Goal: Information Seeking & Learning: Learn about a topic

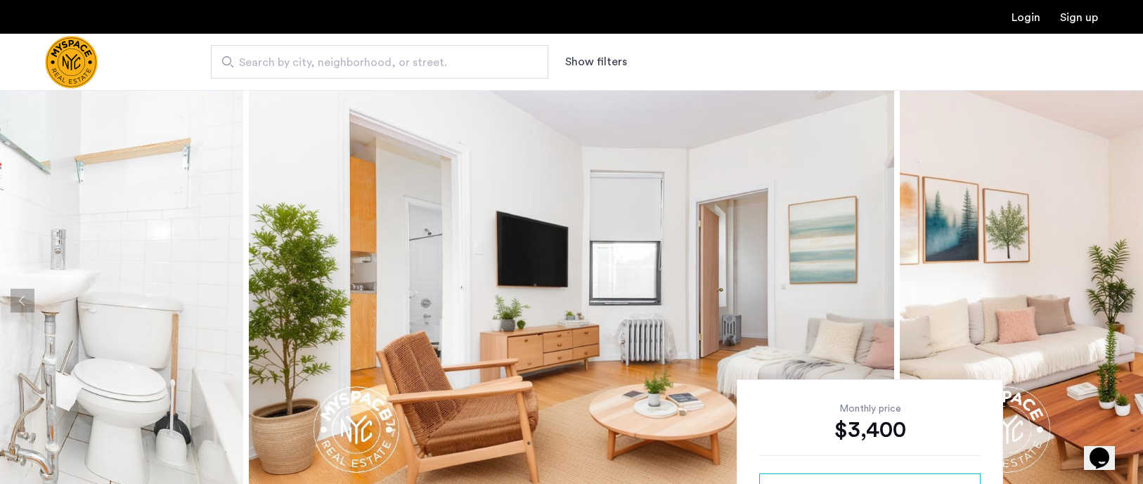
click at [1130, 290] on button "Next apartment" at bounding box center [1121, 301] width 24 height 24
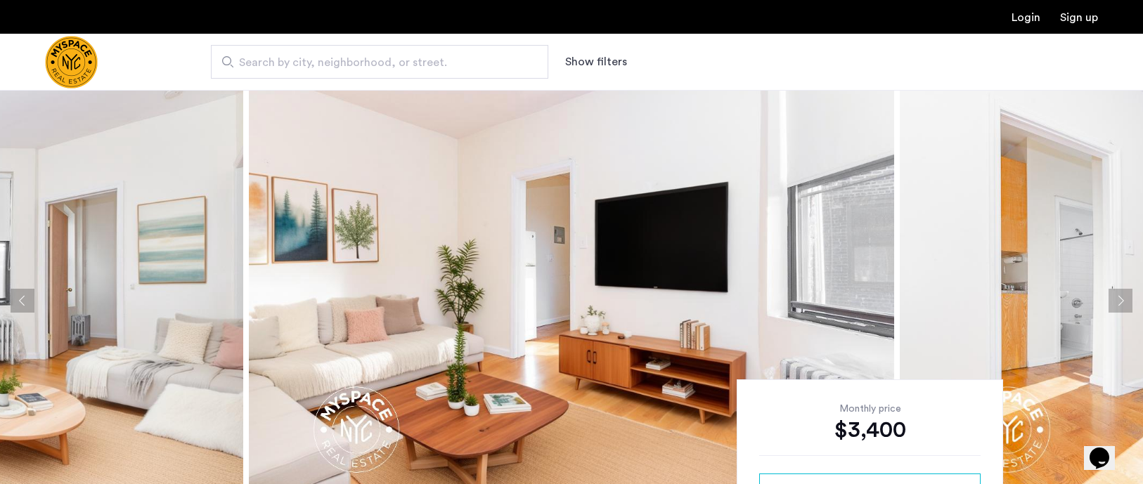
click at [1130, 290] on button "Next apartment" at bounding box center [1121, 301] width 24 height 24
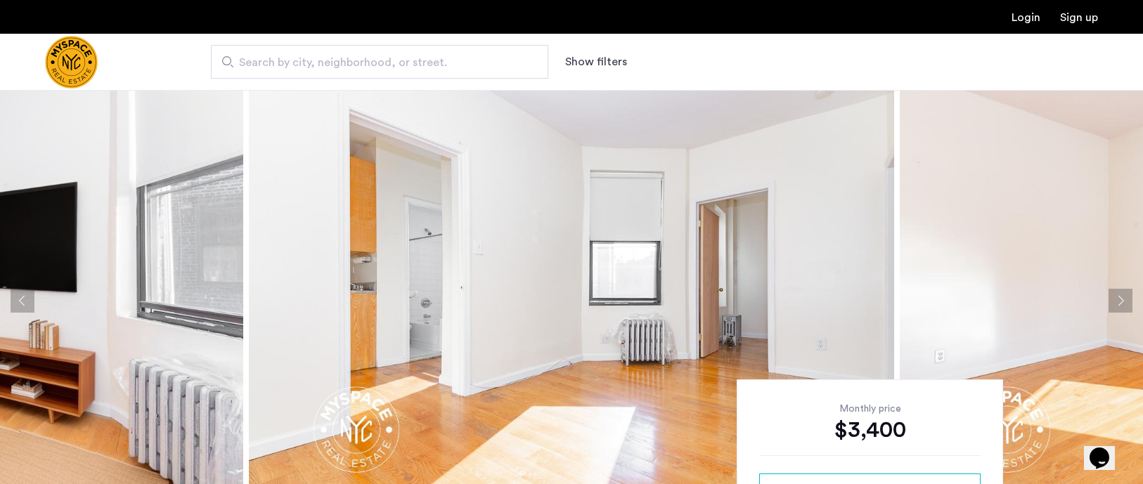
click at [1130, 290] on button "Next apartment" at bounding box center [1121, 301] width 24 height 24
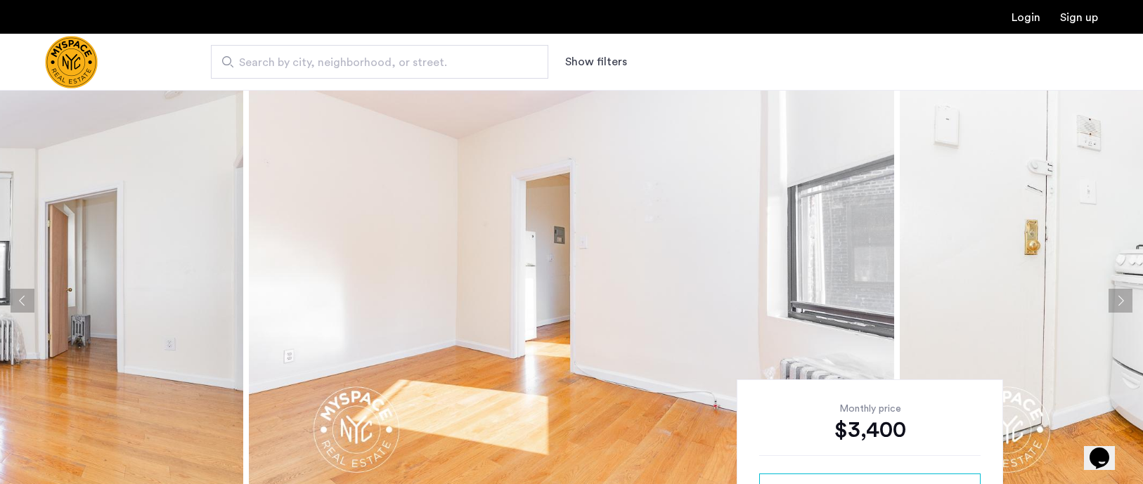
click at [1130, 290] on button "Next apartment" at bounding box center [1121, 301] width 24 height 24
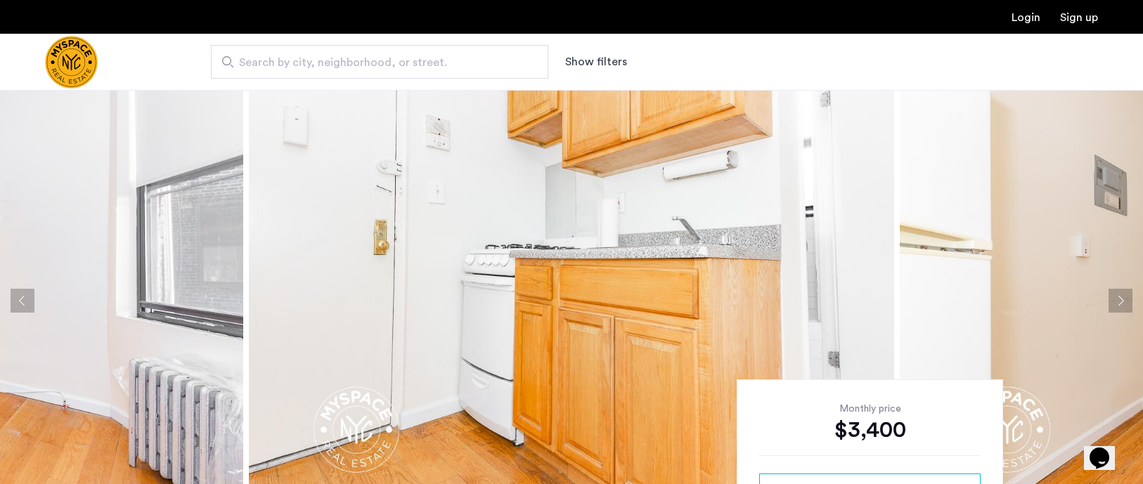
click at [1130, 290] on button "Next apartment" at bounding box center [1121, 301] width 24 height 24
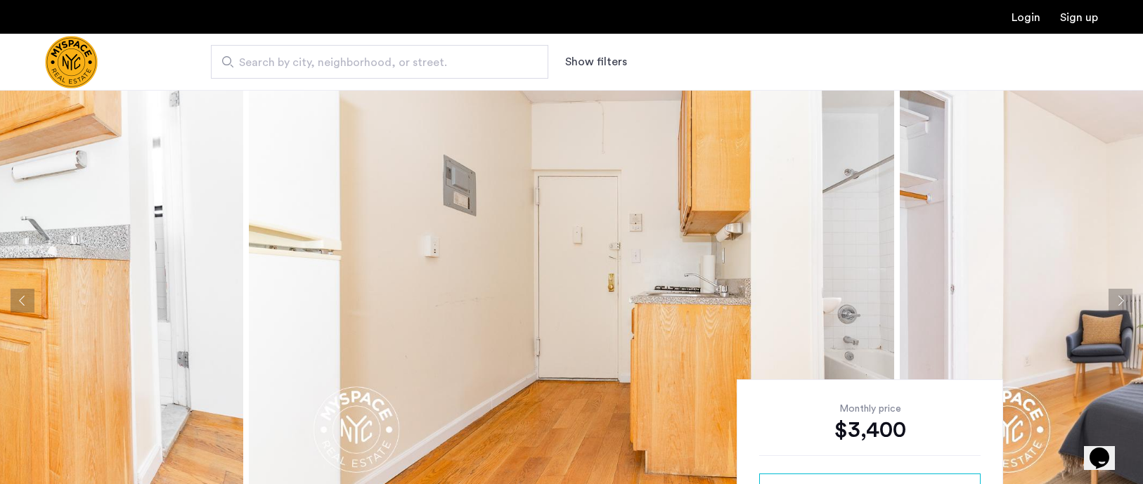
click at [1119, 309] on button "Next apartment" at bounding box center [1121, 301] width 24 height 24
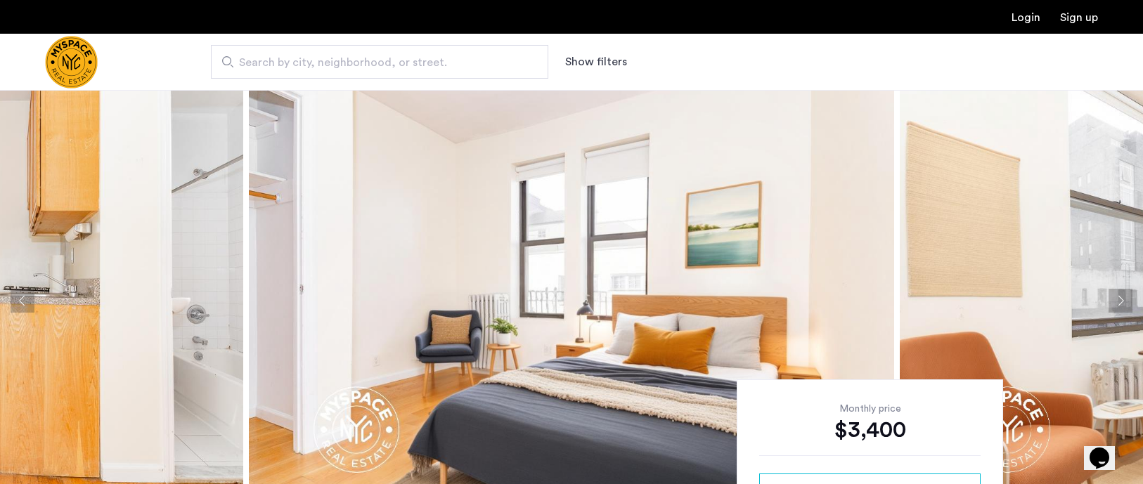
click at [1119, 308] on button "Next apartment" at bounding box center [1121, 301] width 24 height 24
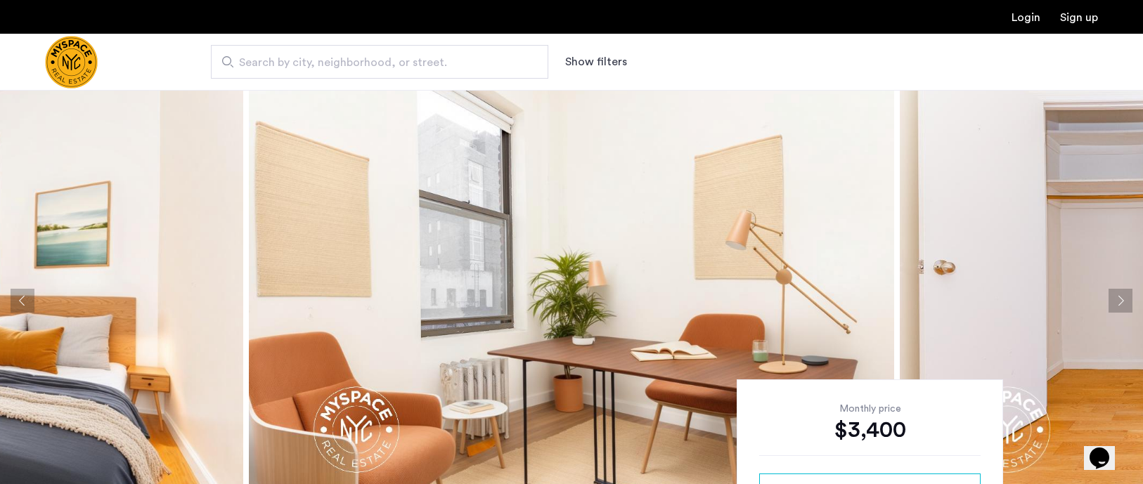
click at [1119, 308] on button "Next apartment" at bounding box center [1121, 301] width 24 height 24
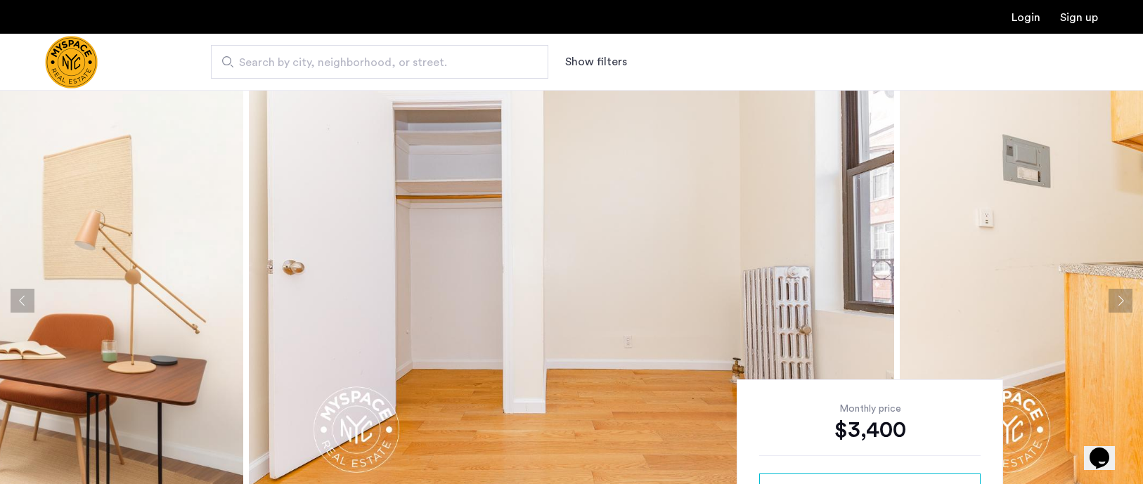
click at [1119, 308] on button "Next apartment" at bounding box center [1121, 301] width 24 height 24
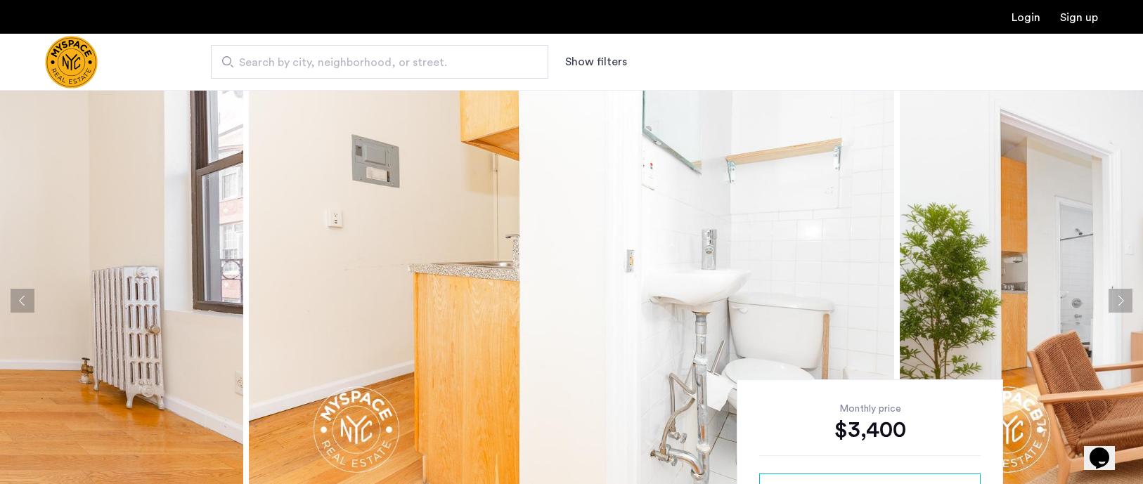
click at [1119, 308] on button "Next apartment" at bounding box center [1121, 301] width 24 height 24
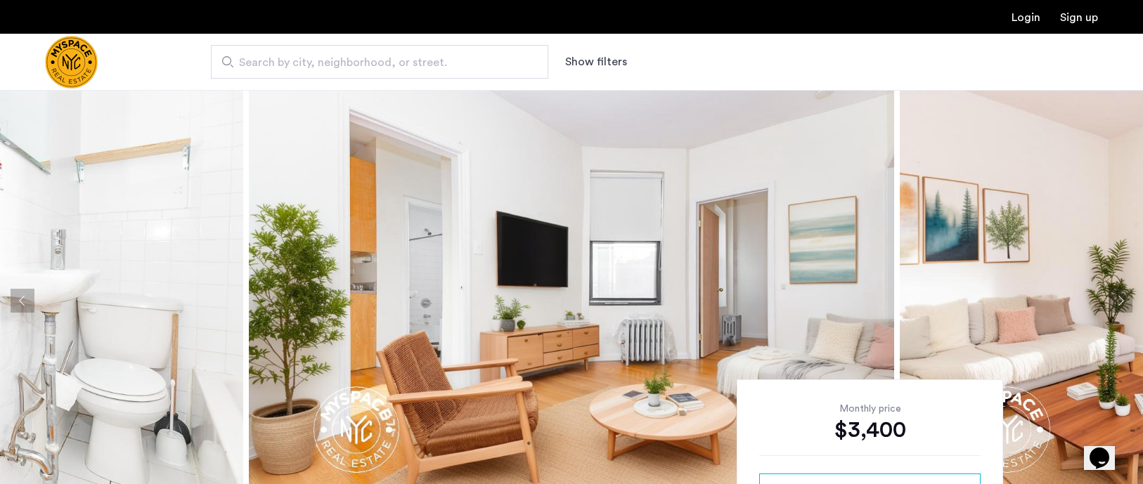
click at [1117, 299] on button "Next apartment" at bounding box center [1121, 301] width 24 height 24
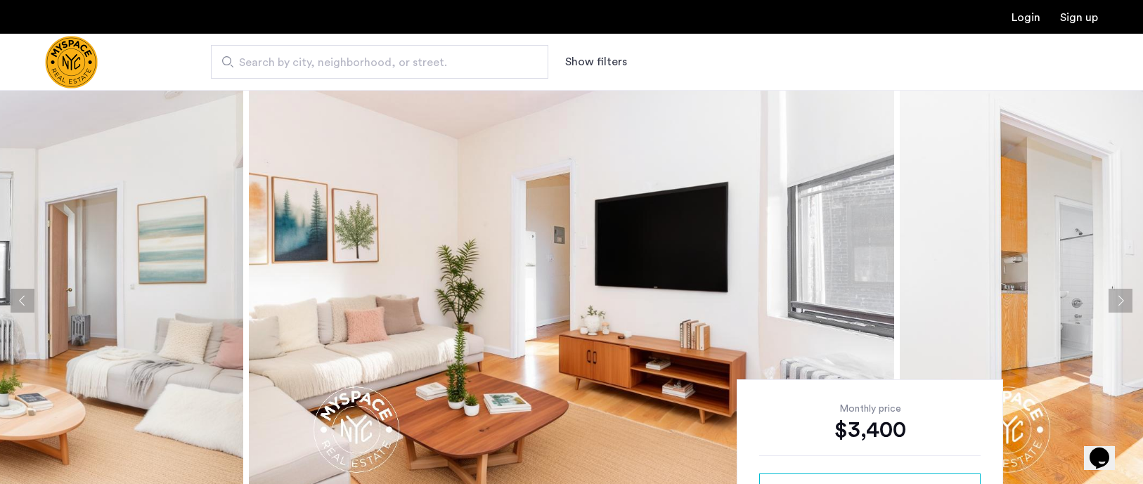
click at [1115, 302] on button "Next apartment" at bounding box center [1121, 301] width 24 height 24
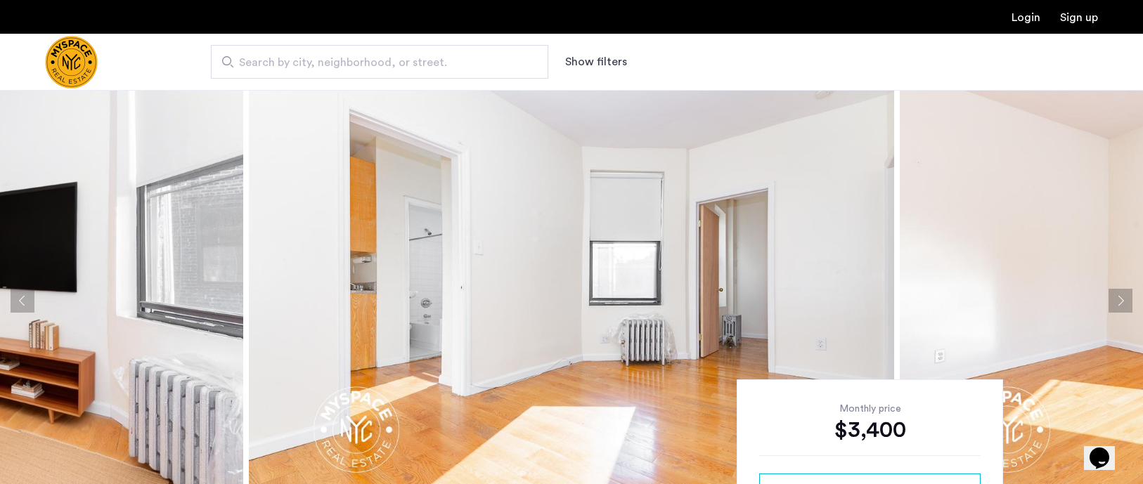
click at [1115, 302] on button "Next apartment" at bounding box center [1121, 301] width 24 height 24
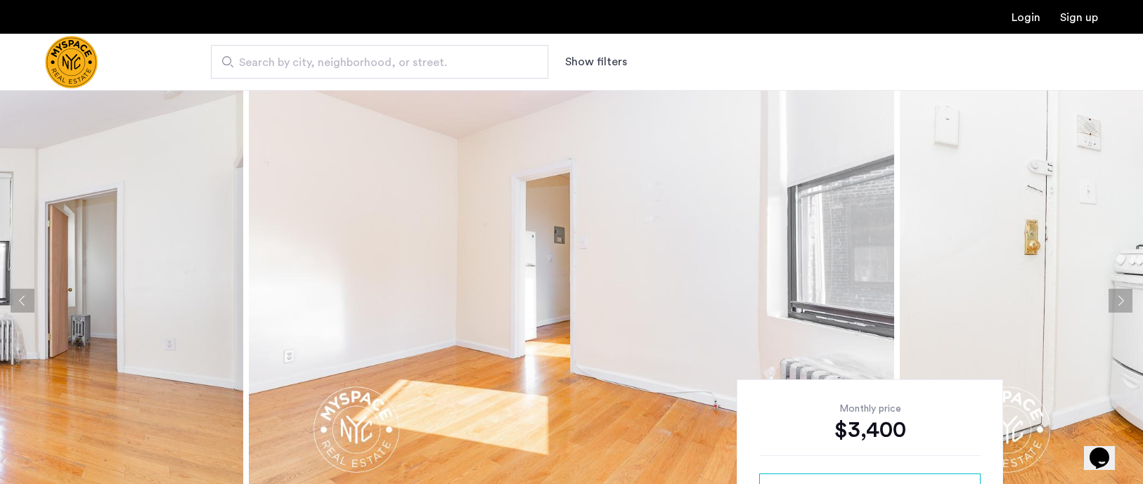
click at [1115, 302] on button "Next apartment" at bounding box center [1121, 301] width 24 height 24
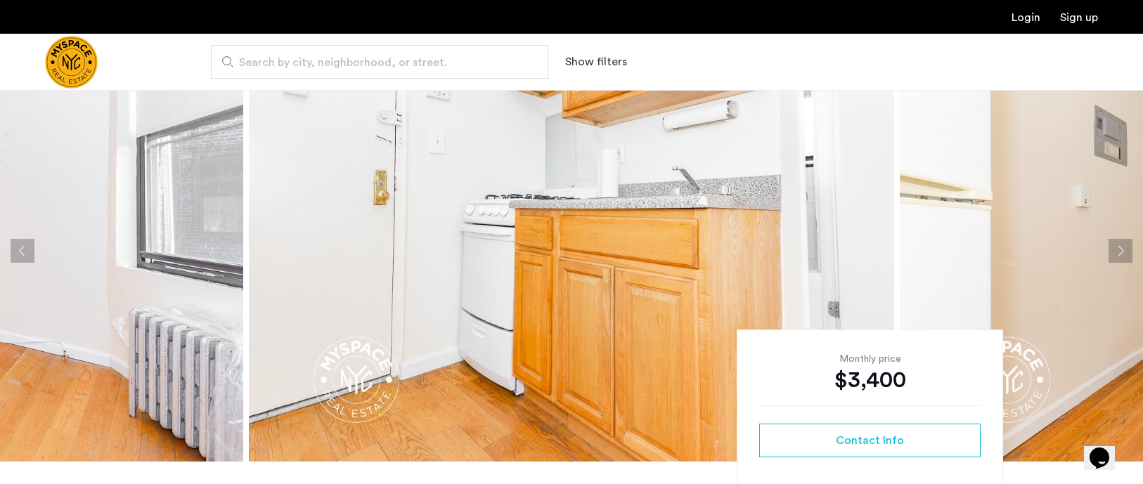
scroll to position [45, 0]
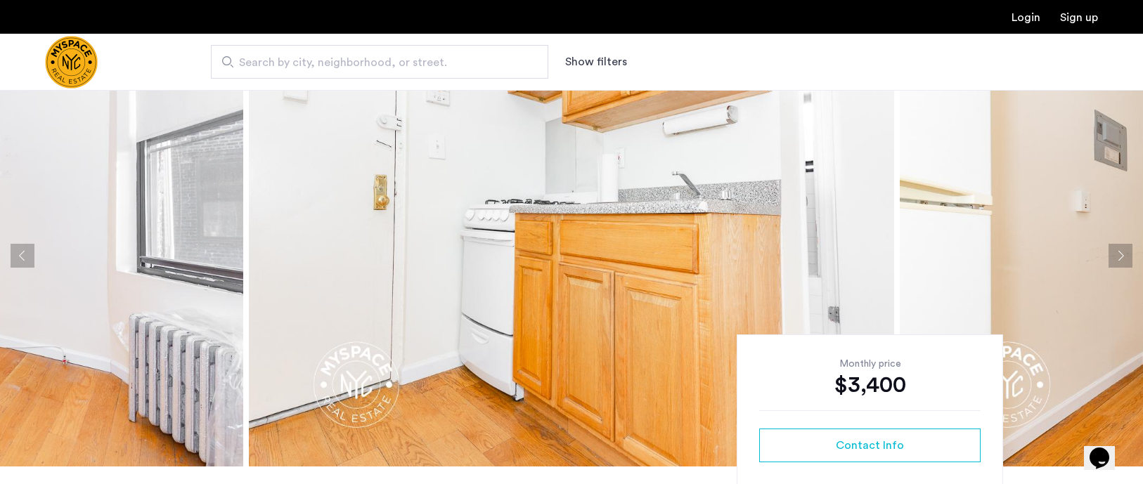
click at [1119, 245] on button "Next apartment" at bounding box center [1121, 256] width 24 height 24
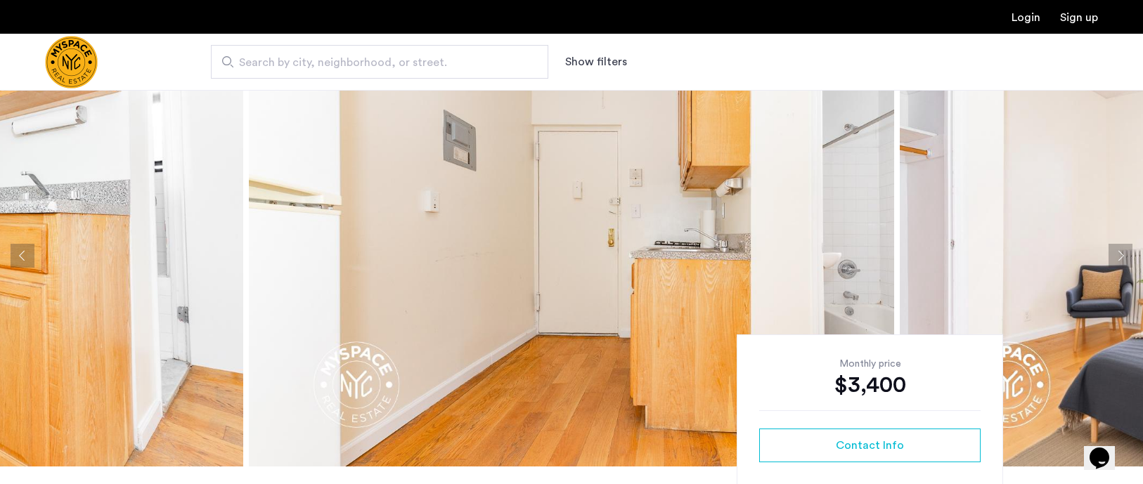
click at [1119, 245] on button "Next apartment" at bounding box center [1121, 256] width 24 height 24
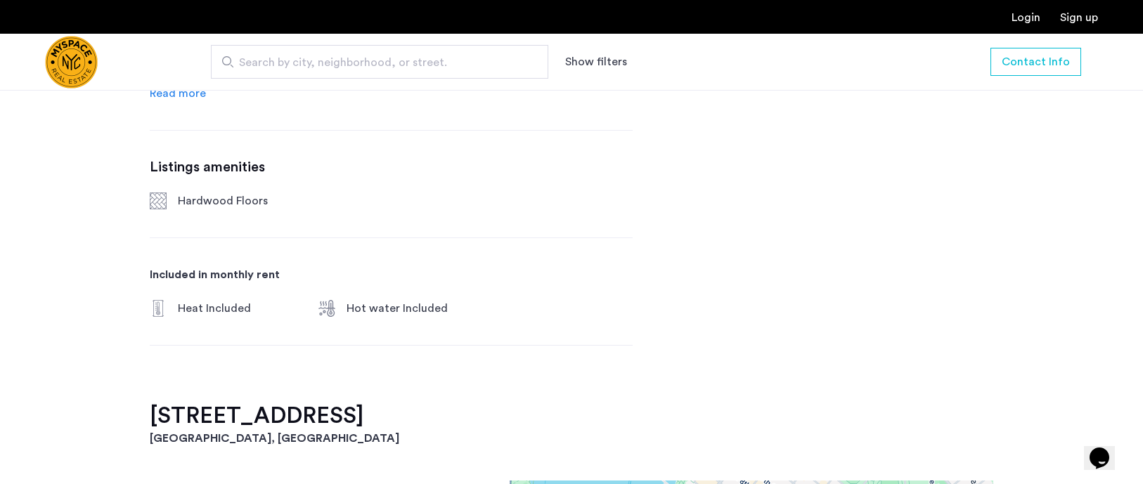
scroll to position [869, 0]
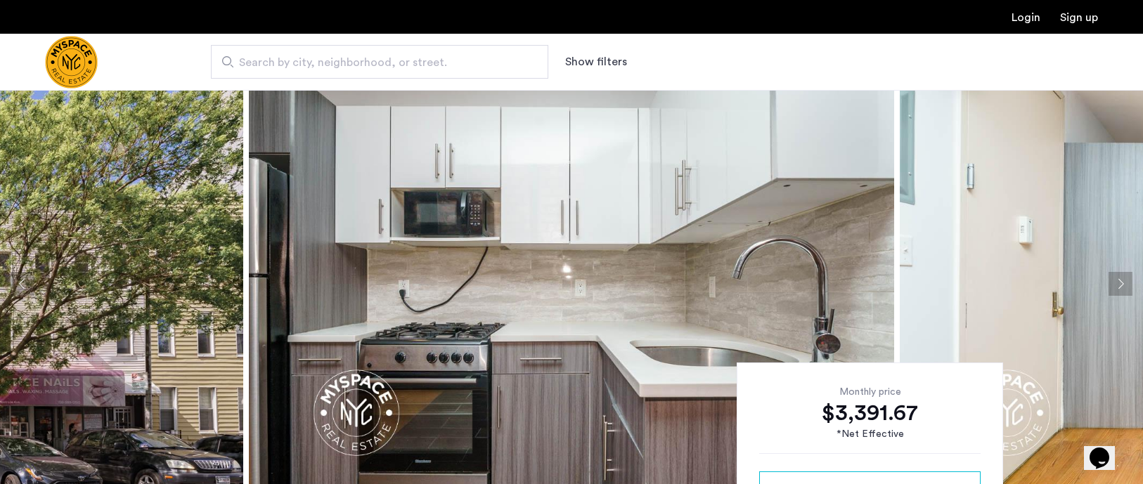
scroll to position [18, 0]
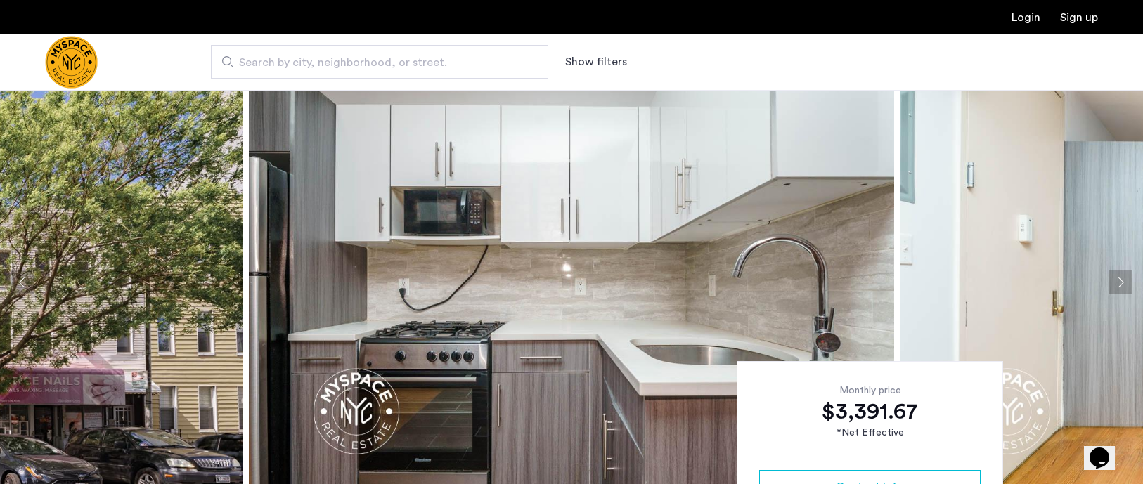
click at [1124, 280] on button "Next apartment" at bounding box center [1121, 283] width 24 height 24
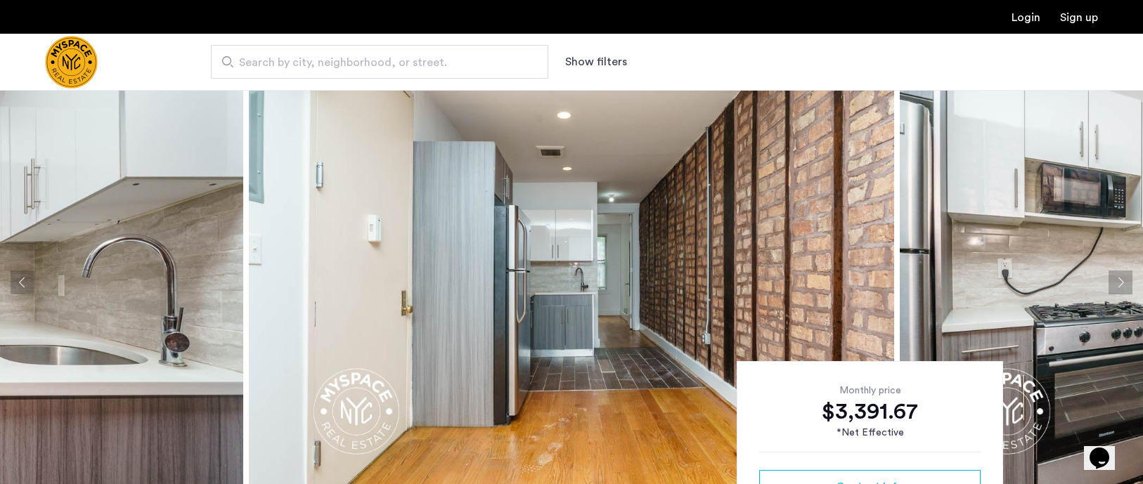
click at [1124, 280] on button "Next apartment" at bounding box center [1121, 283] width 24 height 24
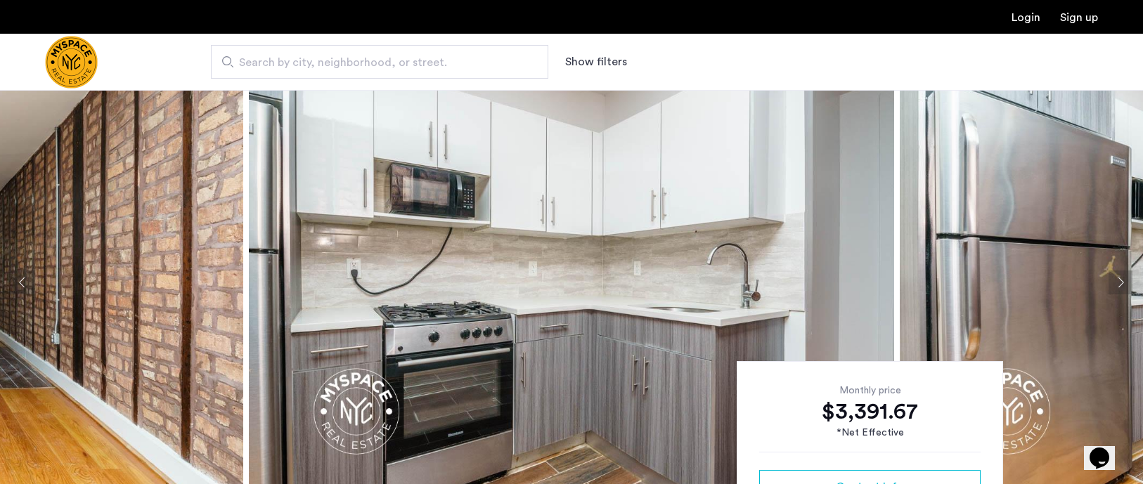
click at [1124, 280] on button "Next apartment" at bounding box center [1121, 283] width 24 height 24
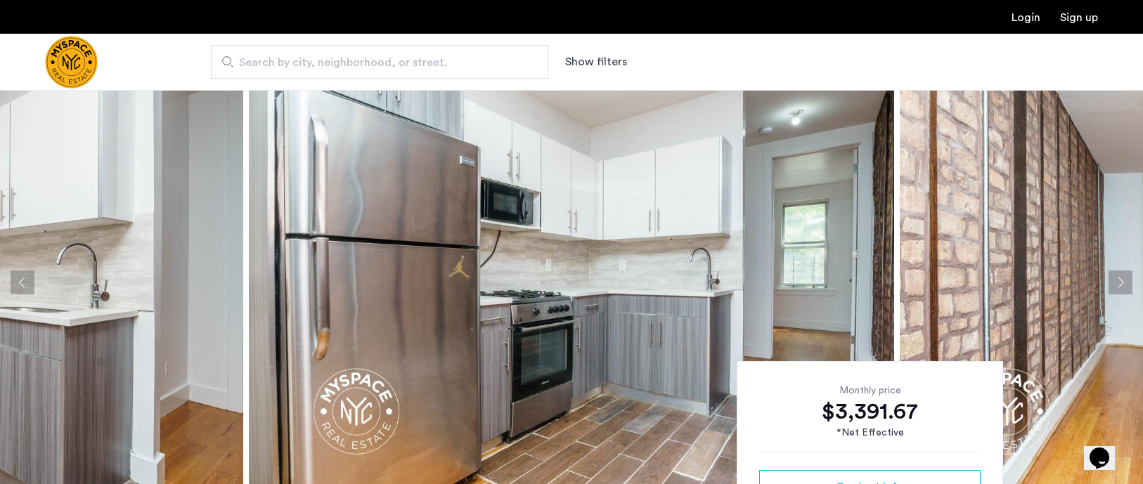
click at [1124, 280] on button "Next apartment" at bounding box center [1121, 283] width 24 height 24
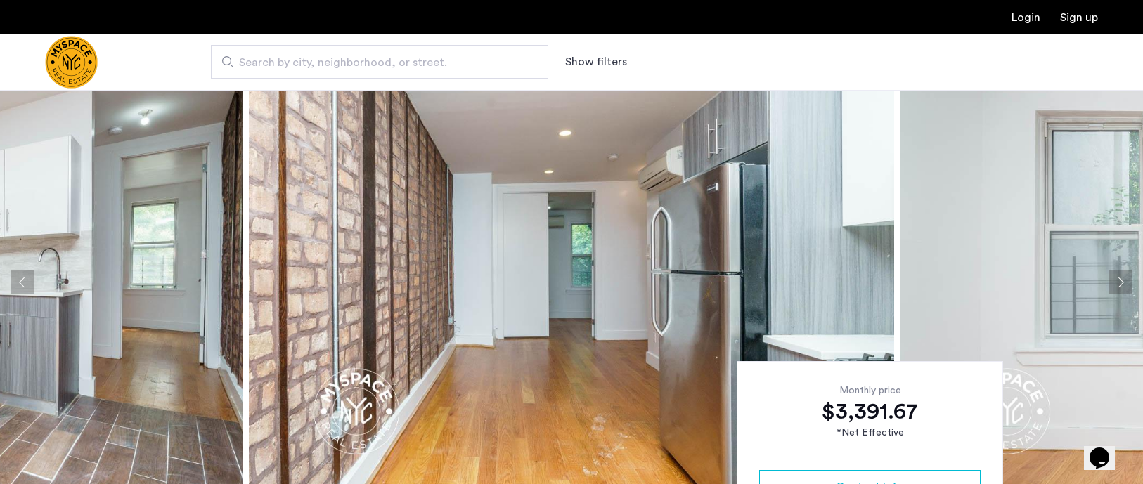
click at [1124, 280] on button "Next apartment" at bounding box center [1121, 283] width 24 height 24
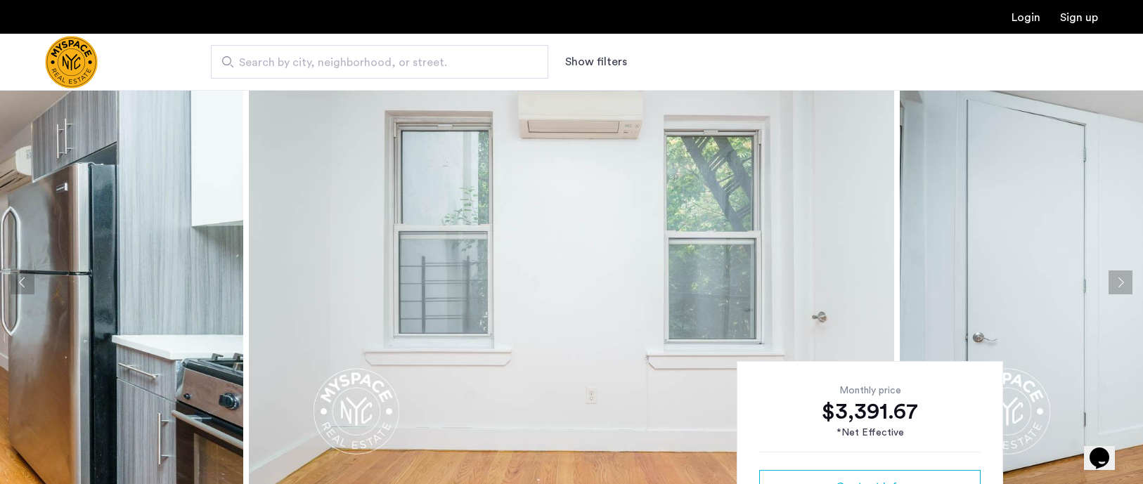
click at [1122, 273] on button "Next apartment" at bounding box center [1121, 283] width 24 height 24
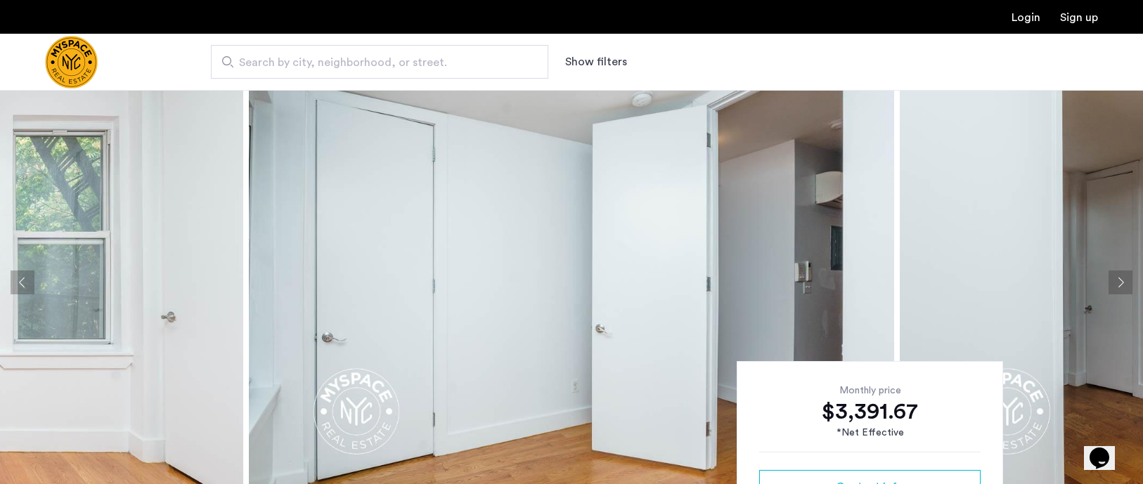
click at [1122, 273] on button "Next apartment" at bounding box center [1121, 283] width 24 height 24
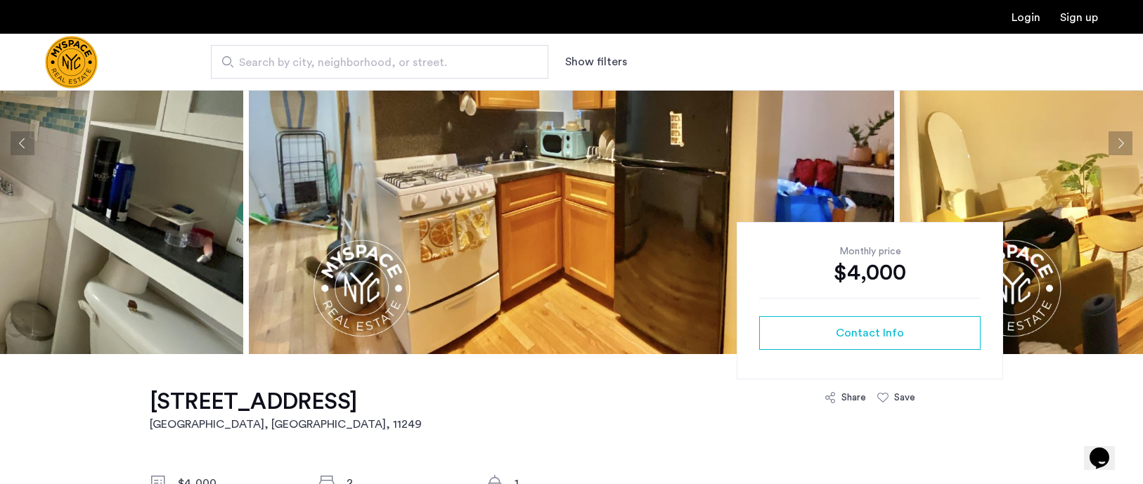
scroll to position [99, 0]
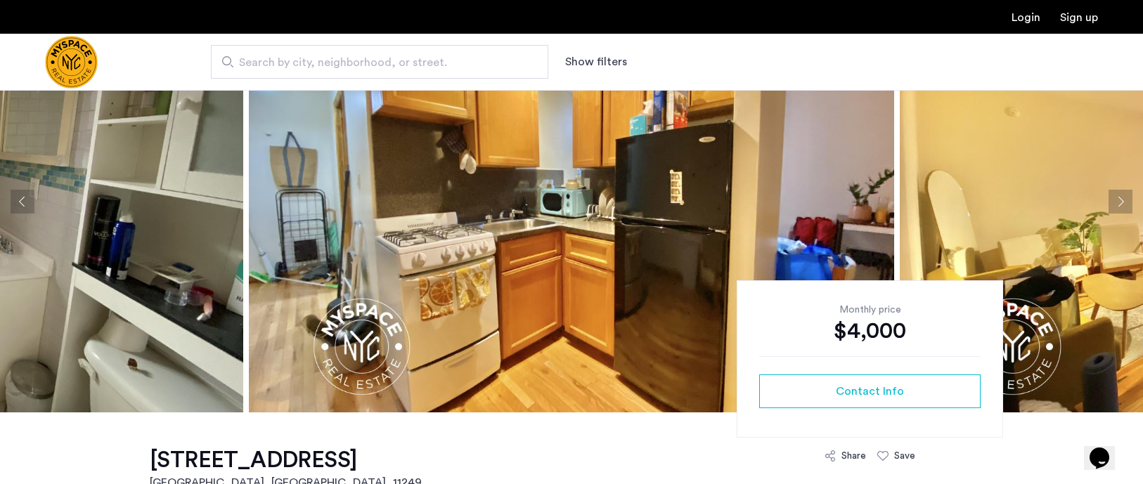
click at [1114, 203] on button "Next apartment" at bounding box center [1121, 202] width 24 height 24
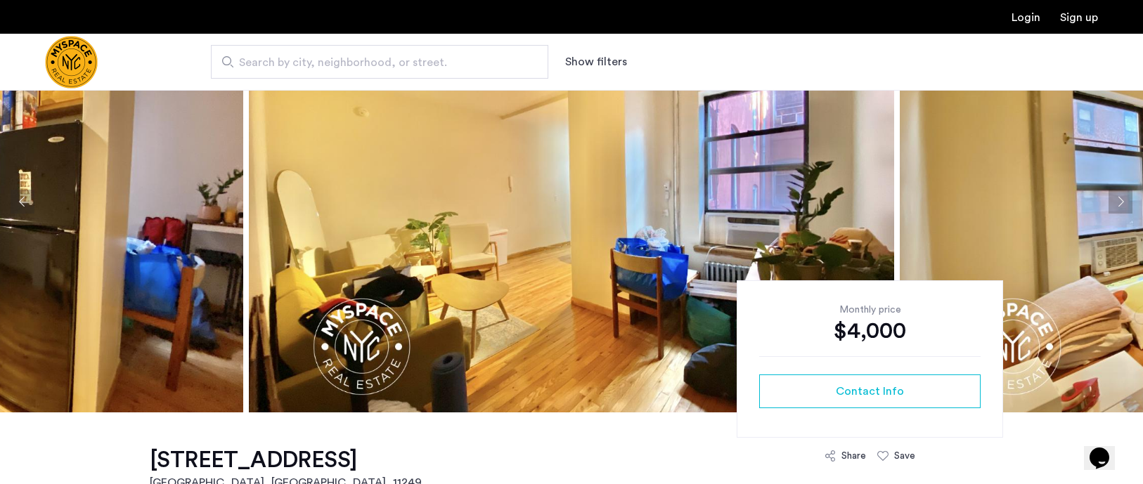
click at [1114, 203] on button "Next apartment" at bounding box center [1121, 202] width 24 height 24
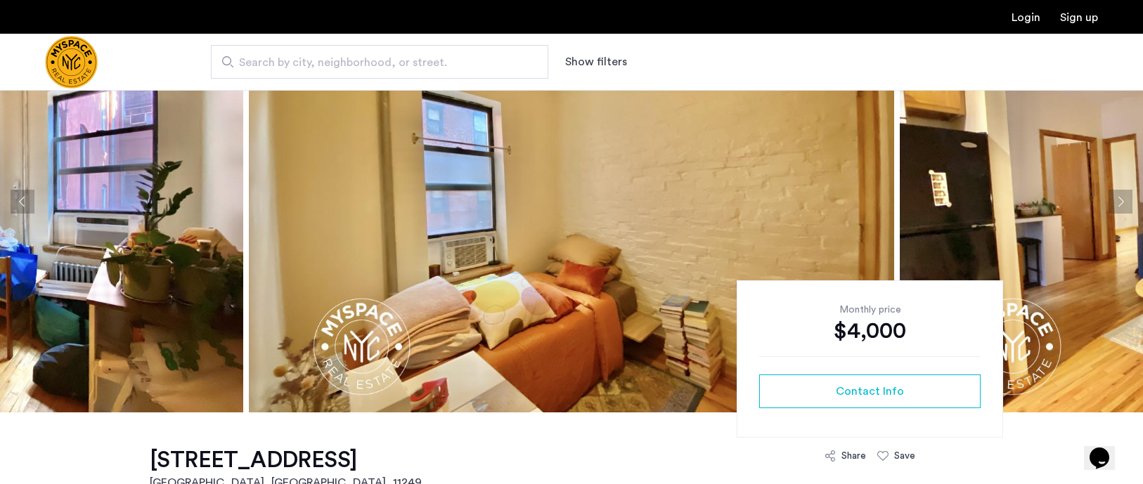
click at [1114, 203] on button "Next apartment" at bounding box center [1121, 202] width 24 height 24
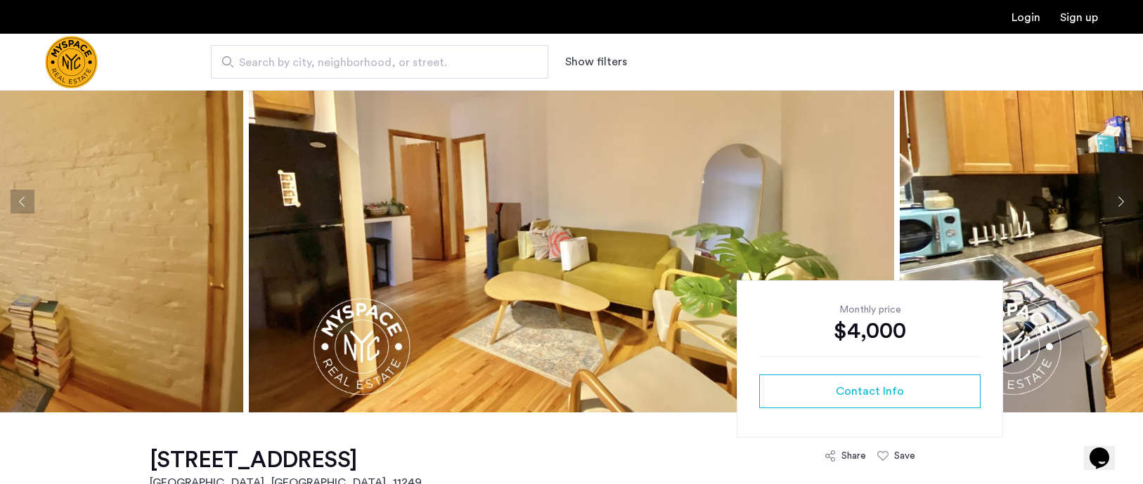
click at [1114, 203] on button "Next apartment" at bounding box center [1121, 202] width 24 height 24
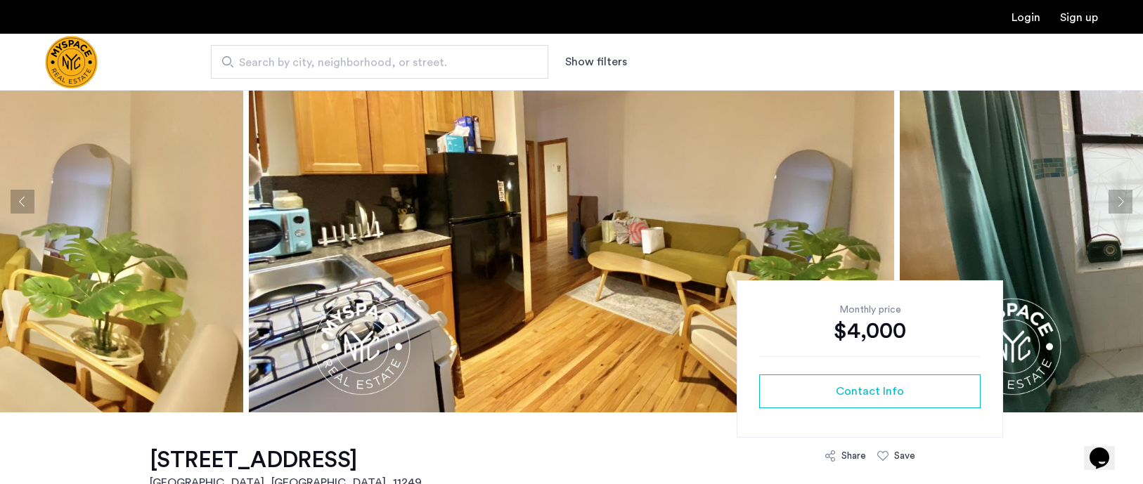
click at [1114, 203] on button "Next apartment" at bounding box center [1121, 202] width 24 height 24
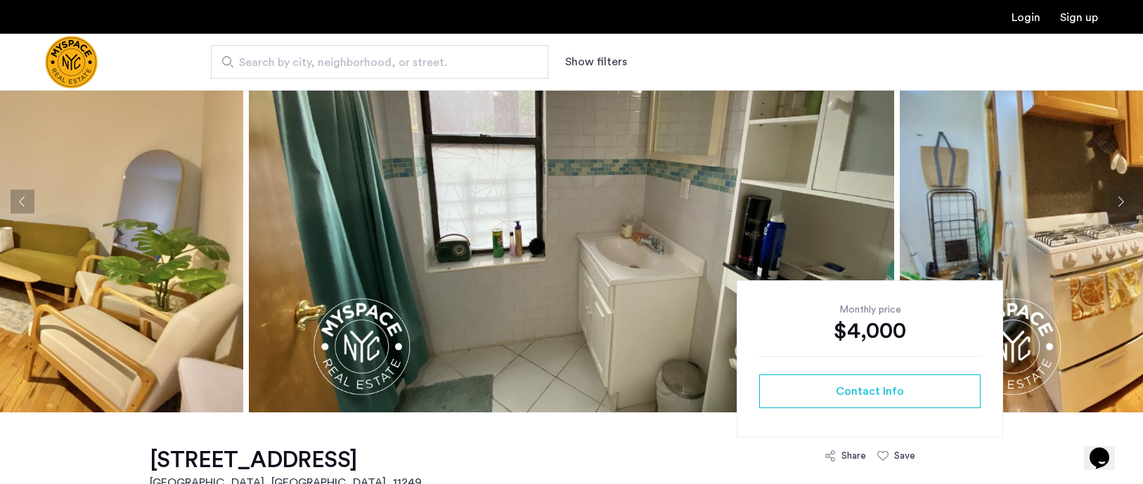
click at [1114, 203] on button "Next apartment" at bounding box center [1121, 202] width 24 height 24
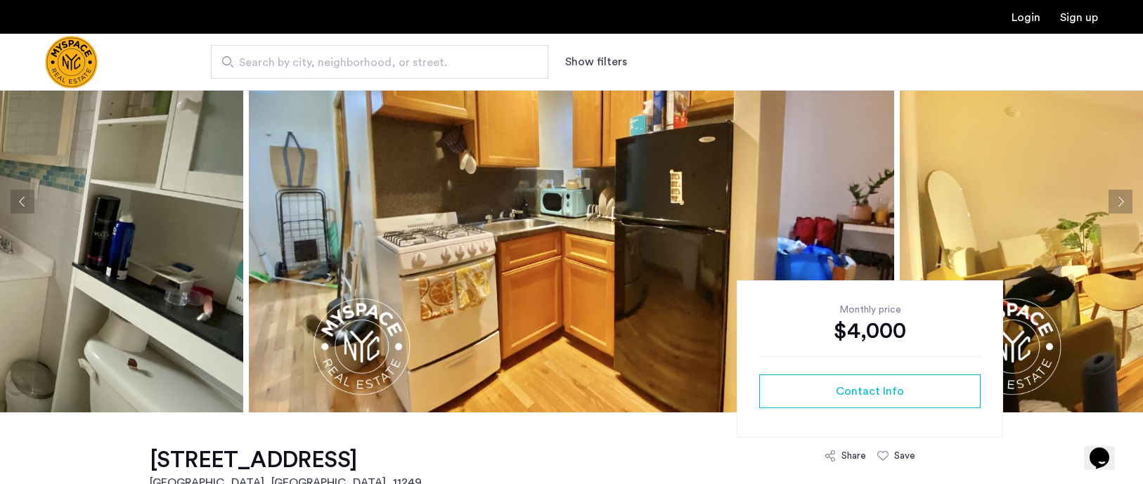
click at [1114, 203] on button "Next apartment" at bounding box center [1121, 202] width 24 height 24
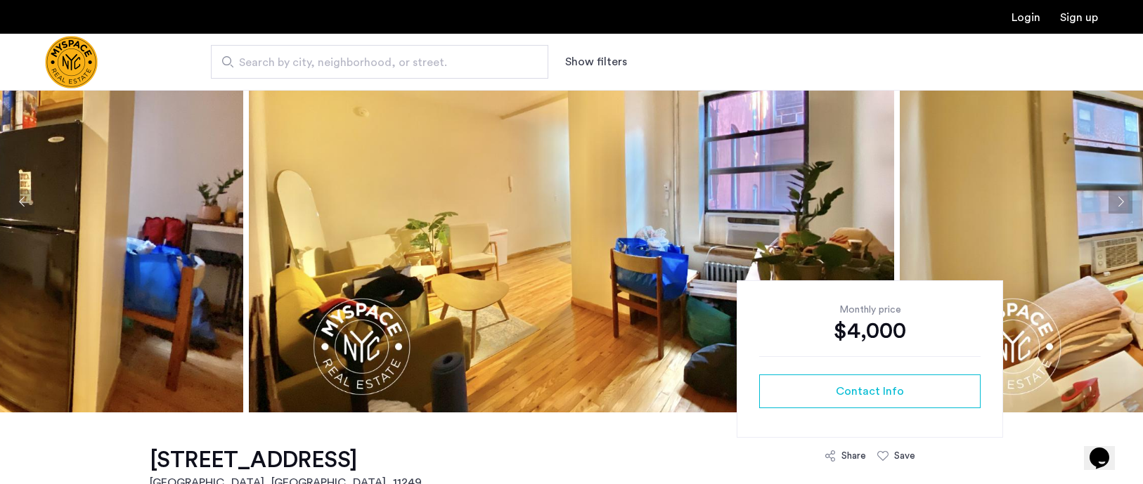
click at [1114, 203] on button "Next apartment" at bounding box center [1121, 202] width 24 height 24
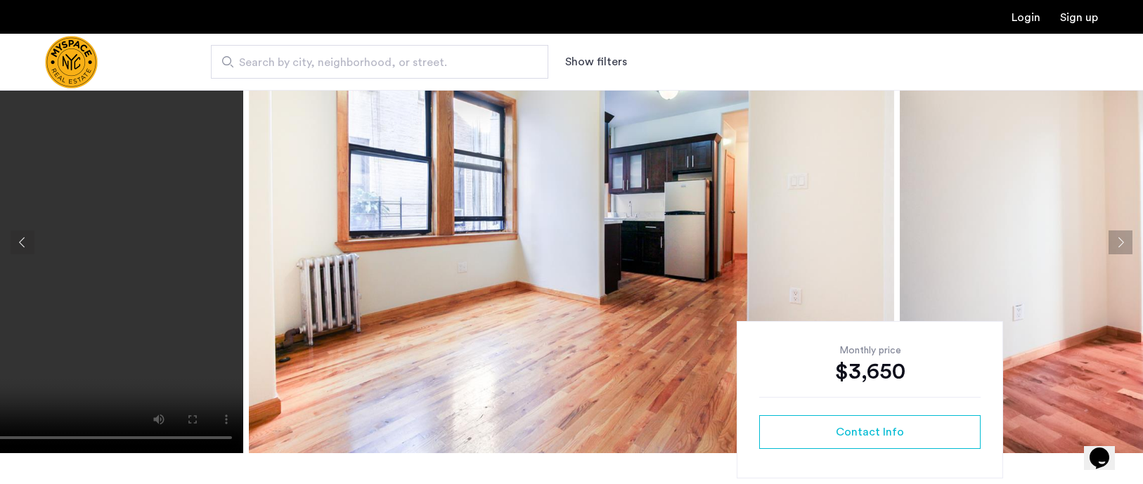
scroll to position [39, 0]
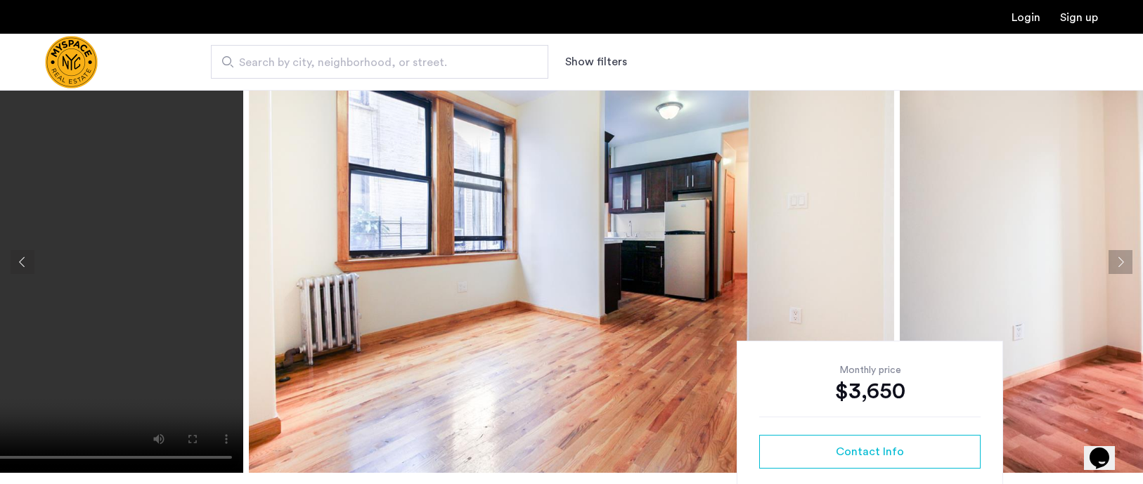
click at [1115, 255] on button "Next apartment" at bounding box center [1121, 262] width 24 height 24
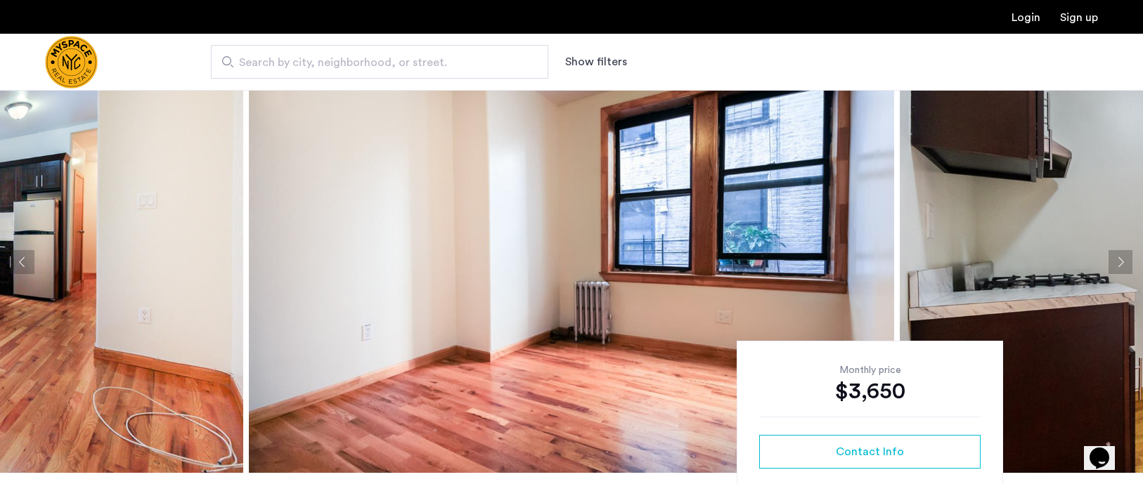
click at [1115, 255] on button "Next apartment" at bounding box center [1121, 262] width 24 height 24
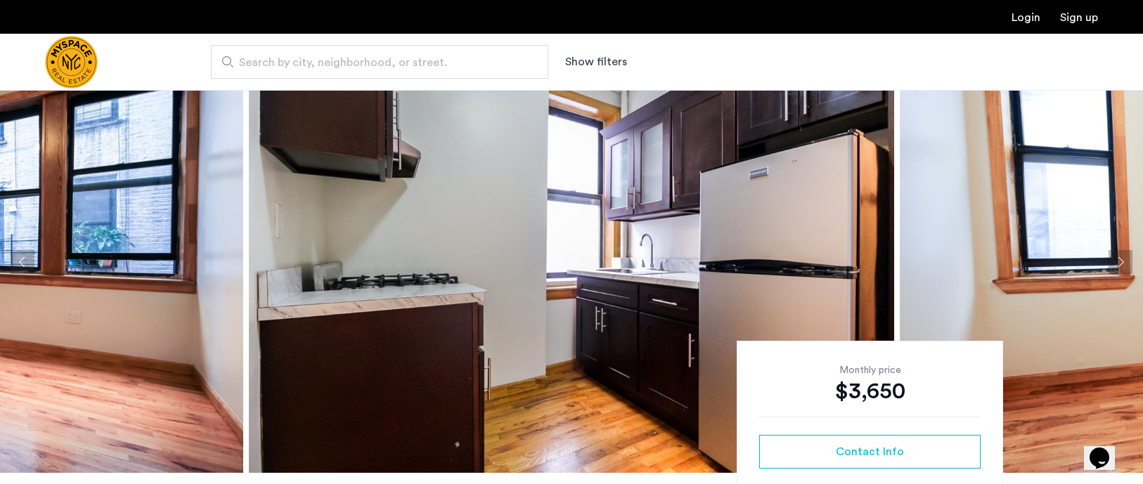
click at [1115, 255] on button "Next apartment" at bounding box center [1121, 262] width 24 height 24
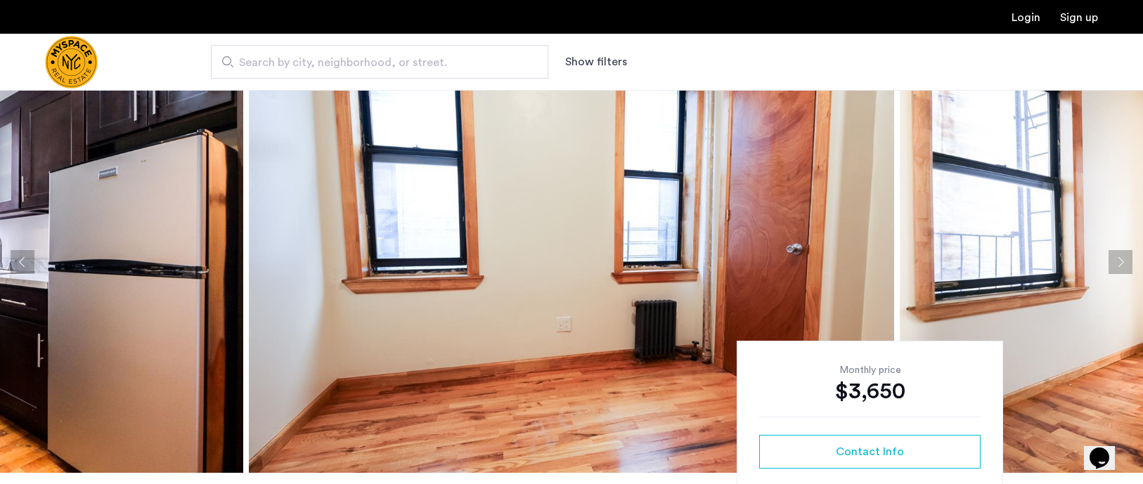
click at [1115, 255] on button "Next apartment" at bounding box center [1121, 262] width 24 height 24
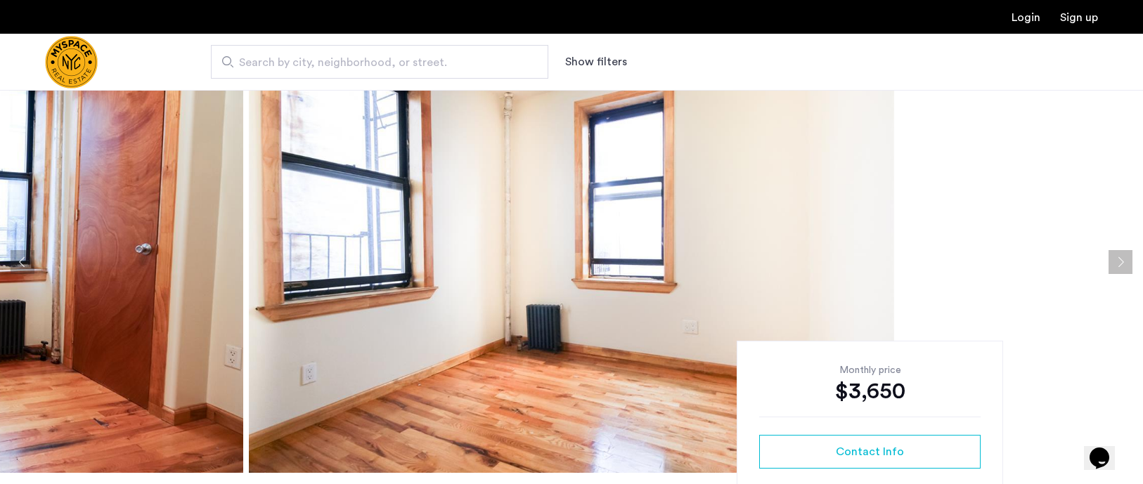
click at [1115, 255] on button "Next apartment" at bounding box center [1121, 262] width 24 height 24
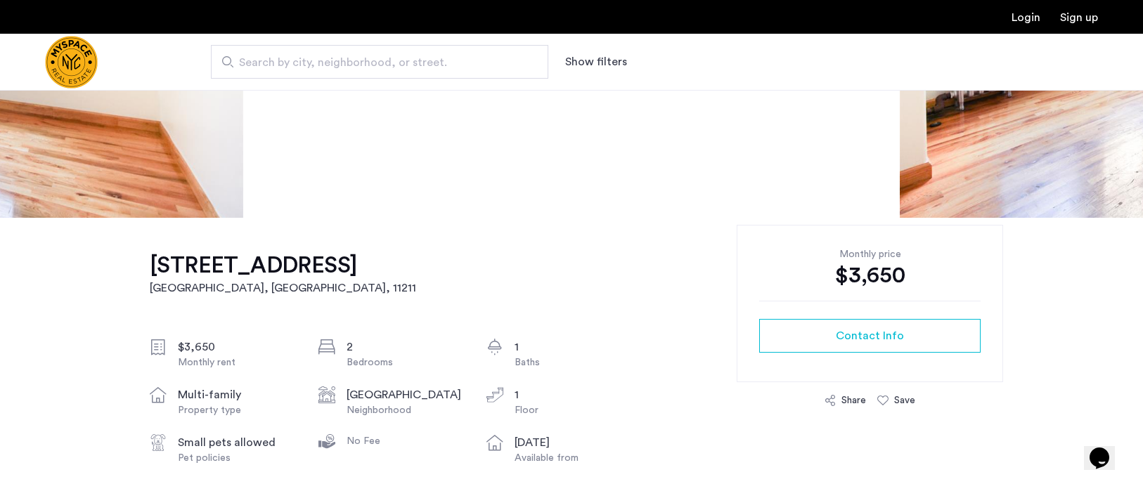
scroll to position [0, 0]
